Goal: Transaction & Acquisition: Purchase product/service

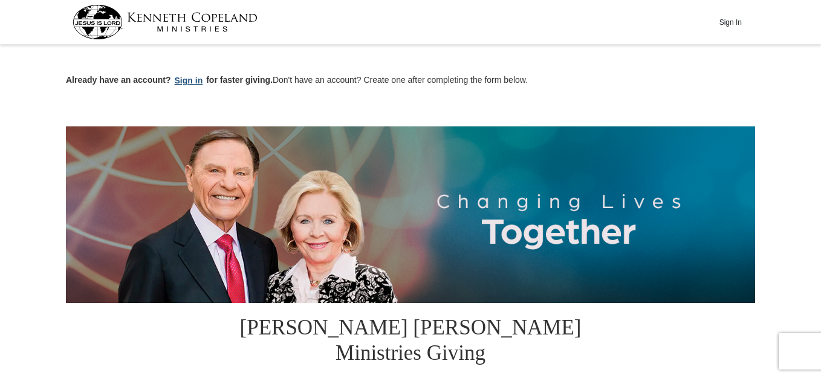
click at [187, 77] on button "Sign in" at bounding box center [189, 81] width 36 height 14
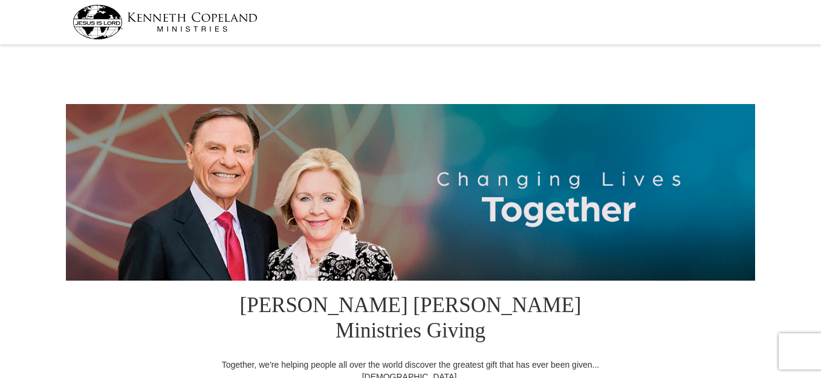
select select "OK"
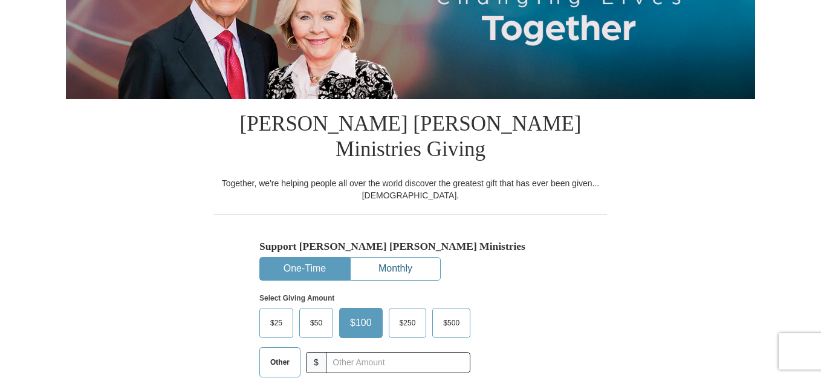
scroll to position [242, 0]
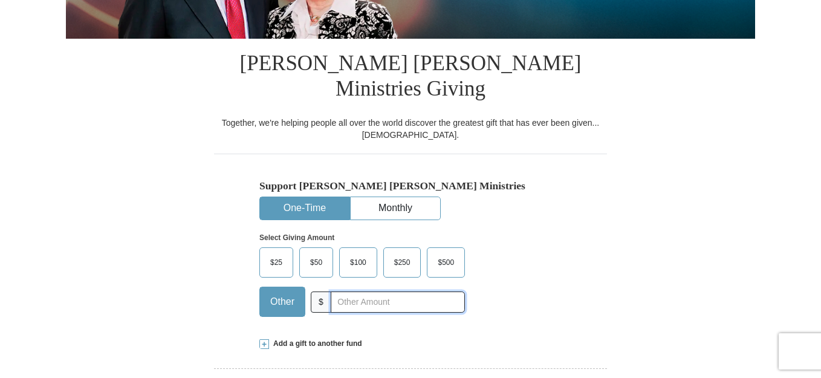
drag, startPoint x: 325, startPoint y: 274, endPoint x: 347, endPoint y: 267, distance: 22.9
click at [331, 291] on input "text" at bounding box center [398, 301] width 134 height 21
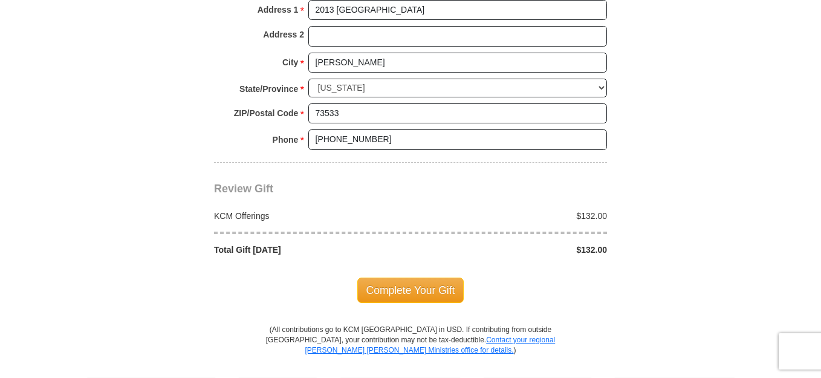
scroll to position [1028, 0]
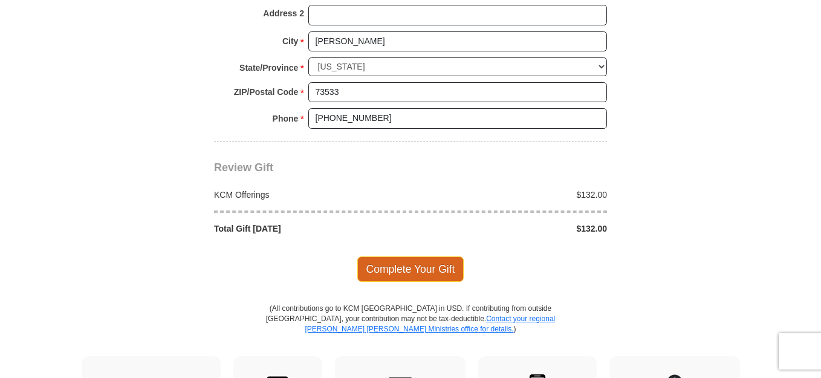
type input "132"
click at [417, 256] on span "Complete Your Gift" at bounding box center [410, 268] width 107 height 25
